Goal: Task Accomplishment & Management: Use online tool/utility

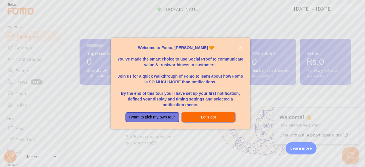
click at [210, 120] on button "Let's go!" at bounding box center [209, 117] width 54 height 10
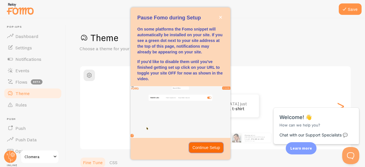
click at [204, 147] on p "Continue Setup" at bounding box center [207, 148] width 28 height 6
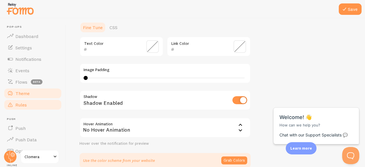
scroll to position [80, 0]
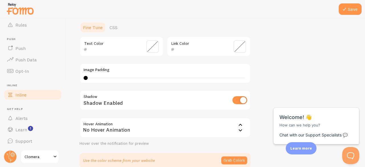
click at [15, 96] on link "Inline" at bounding box center [32, 94] width 59 height 11
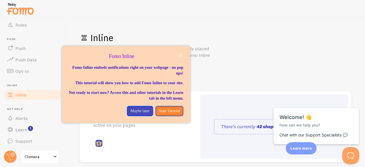
click at [139, 122] on div "Fomo Inline" at bounding box center [126, 119] width 128 height 7
click at [180, 54] on icon "close," at bounding box center [180, 55] width 3 height 3
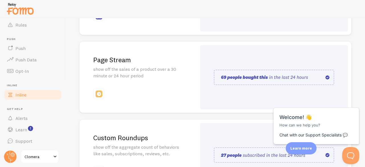
scroll to position [128, 0]
click at [230, 75] on img at bounding box center [274, 76] width 121 height 15
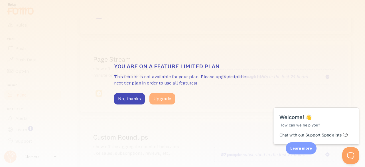
click at [162, 99] on button "Upgrade" at bounding box center [163, 98] width 26 height 11
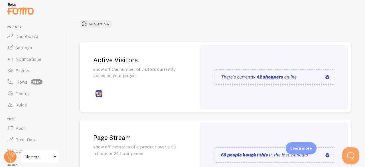
scroll to position [48, 0]
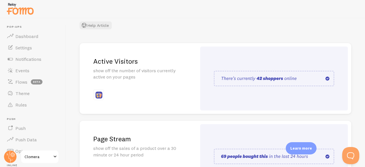
click at [253, 81] on img at bounding box center [274, 78] width 121 height 15
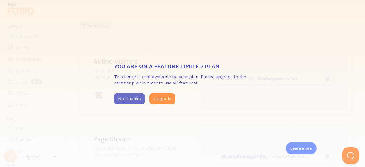
click at [134, 97] on button "No, thanks" at bounding box center [129, 98] width 31 height 11
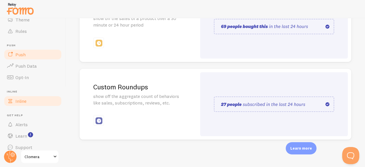
scroll to position [73, 0]
click at [20, 53] on span "Push" at bounding box center [20, 56] width 10 height 6
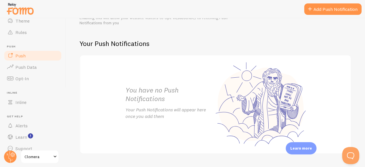
scroll to position [114, 0]
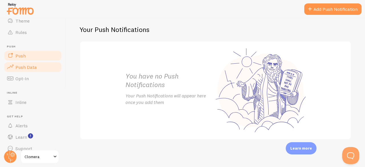
click at [30, 69] on span "Push Data" at bounding box center [25, 67] width 21 height 6
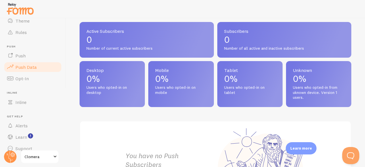
scroll to position [246, 0]
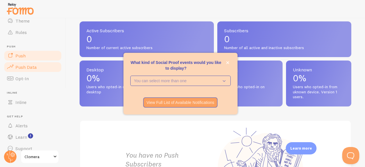
click at [24, 52] on link "Push" at bounding box center [32, 55] width 59 height 11
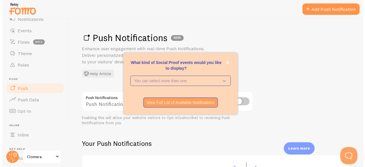
scroll to position [9, 0]
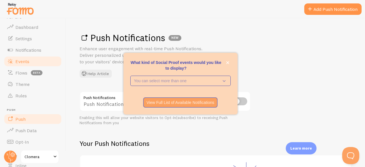
click at [19, 62] on span "Events" at bounding box center [22, 62] width 14 height 6
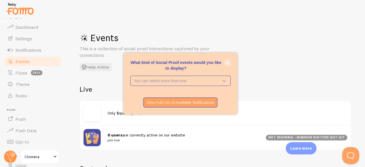
click at [227, 64] on button "close," at bounding box center [228, 63] width 6 height 6
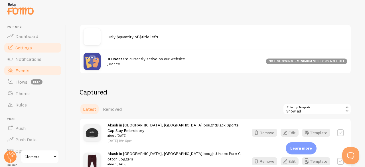
click at [27, 48] on span "Settings" at bounding box center [23, 48] width 17 height 6
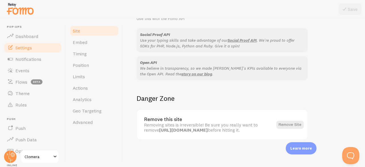
scroll to position [372, 0]
click at [19, 84] on span "Flows" at bounding box center [21, 82] width 12 height 6
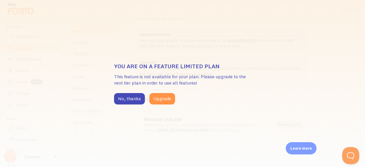
click at [57, 91] on div "You are on a feature limited plan This feature is not available for your plan. …" at bounding box center [182, 83] width 365 height 167
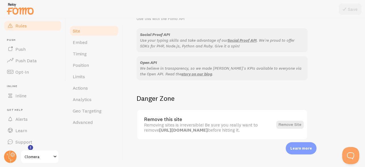
scroll to position [80, 0]
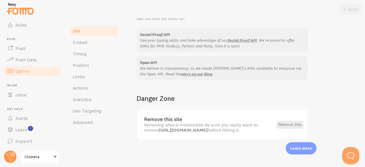
click at [25, 72] on span "Opt-In" at bounding box center [21, 71] width 13 height 6
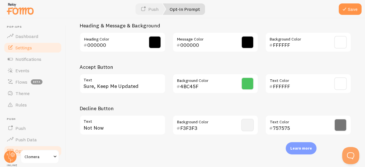
click at [29, 47] on span "Settings" at bounding box center [23, 48] width 17 height 6
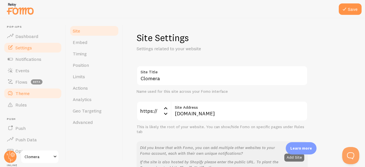
click at [15, 91] on link "Theme" at bounding box center [32, 93] width 59 height 11
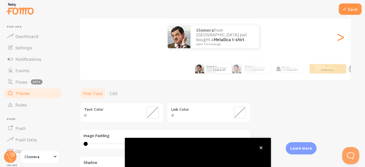
scroll to position [70, 0]
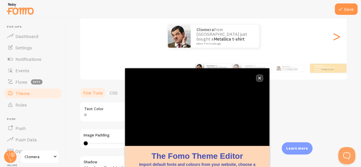
click at [260, 79] on icon "close," at bounding box center [259, 78] width 3 height 3
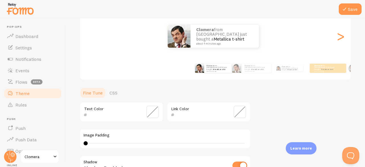
scroll to position [80, 0]
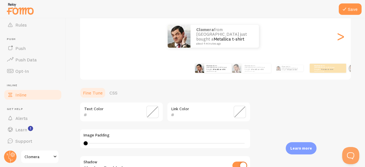
click at [31, 95] on link "Inline" at bounding box center [32, 94] width 59 height 11
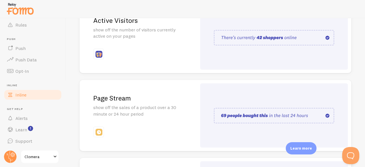
scroll to position [178, 0]
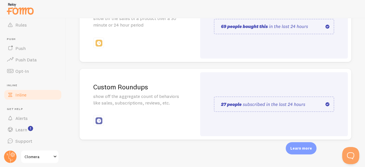
click at [214, 105] on img at bounding box center [274, 104] width 121 height 15
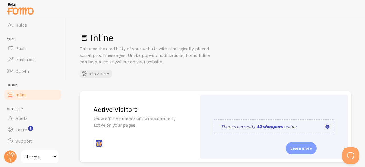
scroll to position [61, 0]
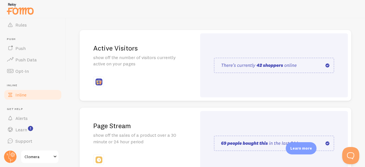
click at [246, 72] on img at bounding box center [274, 65] width 121 height 15
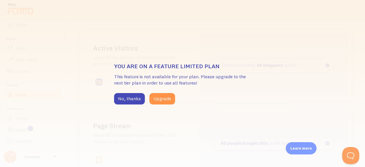
click at [246, 72] on div "You are on a feature limited plan This feature is not available for your plan. …" at bounding box center [182, 84] width 137 height 42
click at [132, 101] on button "No, thanks" at bounding box center [129, 98] width 31 height 11
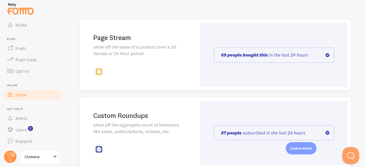
scroll to position [149, 0]
click at [275, 58] on img at bounding box center [274, 55] width 121 height 15
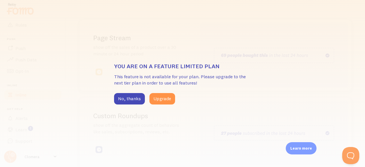
click at [180, 47] on div "You are on a feature limited plan This feature is not available for your plan. …" at bounding box center [182, 83] width 365 height 167
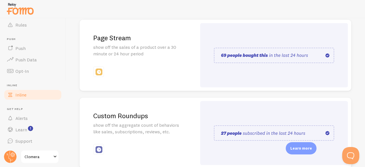
click at [96, 73] on img at bounding box center [99, 72] width 7 height 7
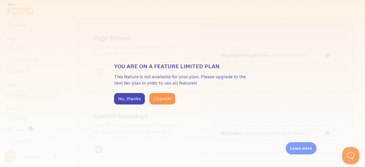
click at [96, 73] on div "You are on a feature limited plan This feature is not available for your plan. …" at bounding box center [182, 83] width 365 height 167
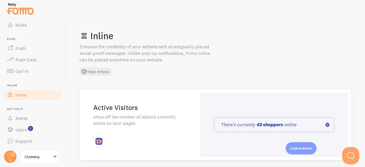
scroll to position [0, 0]
